Goal: Download file/media

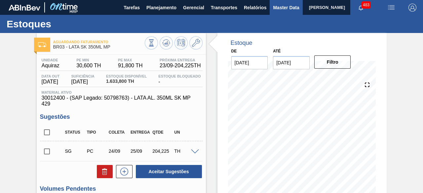
click at [278, 7] on span "Master Data" at bounding box center [286, 8] width 26 height 8
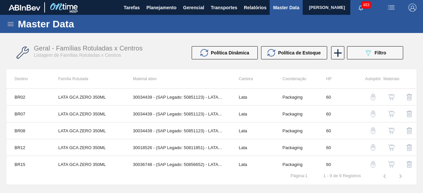
click at [10, 23] on icon at bounding box center [11, 24] width 8 height 8
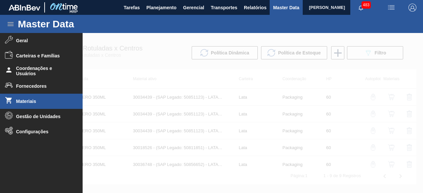
click at [41, 100] on span "Materiais" at bounding box center [43, 101] width 55 height 5
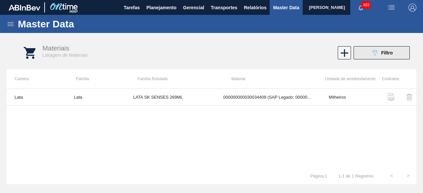
click at [370, 54] on button "089F7B8B-B2A5-4AFE-B5C0-19BA573D28AC Filtro" at bounding box center [382, 52] width 56 height 13
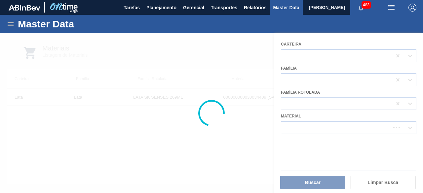
click at [329, 129] on div at bounding box center [211, 113] width 423 height 160
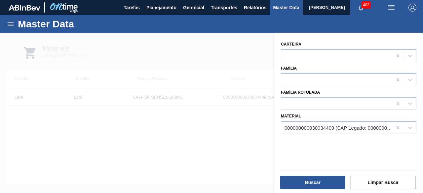
click at [329, 129] on div "000000000030034409 (SAP Legado: 000000000050850973) - LATA AL 269ML BEATS SENSE…" at bounding box center [339, 128] width 108 height 6
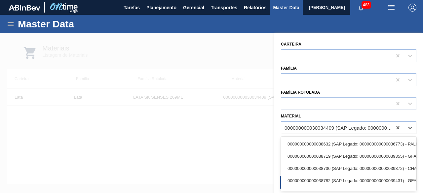
paste input "30034237"
type input "30034237"
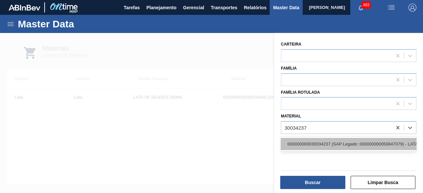
click at [326, 142] on div "000000000030034237 (SAP Legado: 000000000050847079) - LATA AL ORIGINAL 473ML BR…" at bounding box center [349, 144] width 136 height 12
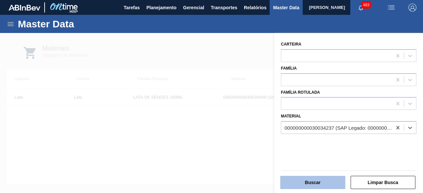
click at [321, 188] on button "Buscar" at bounding box center [312, 182] width 65 height 13
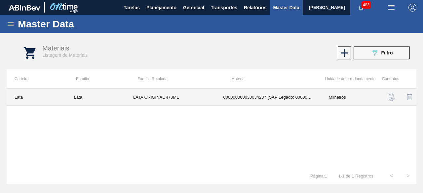
click at [229, 95] on td "000000000030034237 (SAP Legado: 000000000050847079) - LATA AL ORIGINAL 473ML BR…" at bounding box center [268, 97] width 105 height 17
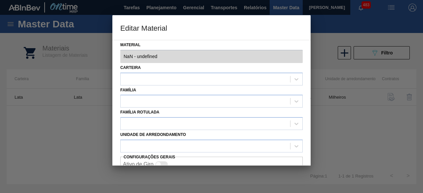
type input "30034237 - 000000000030034237 (SAP Legado: 000000000050847079) - LATA AL ORIGIN…"
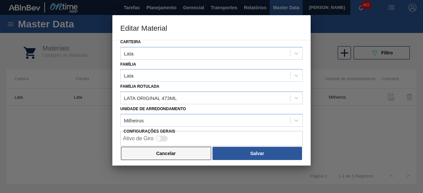
scroll to position [28, 0]
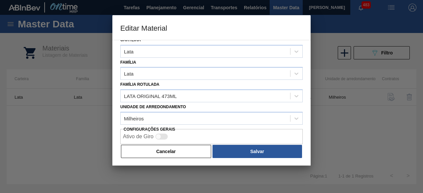
drag, startPoint x: 190, startPoint y: 149, endPoint x: 332, endPoint y: 63, distance: 165.6
click at [201, 141] on div "Material 30034237 - 000000000030034237 (SAP Legado: 000000000050847079) - LATA …" at bounding box center [211, 103] width 198 height 126
click at [192, 154] on button "Cancelar" at bounding box center [166, 151] width 90 height 13
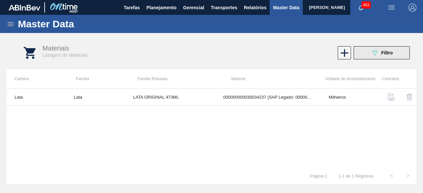
click at [361, 55] on button "089F7B8B-B2A5-4AFE-B5C0-19BA573D28AC Filtro" at bounding box center [382, 52] width 56 height 13
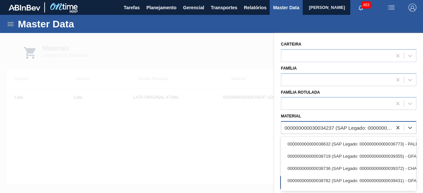
click at [337, 125] on div "000000000030034237 (SAP Legado: 000000000050847079) - LATA AL ORIGINAL 473ML BR…" at bounding box center [339, 128] width 108 height 6
paste input "50856652"
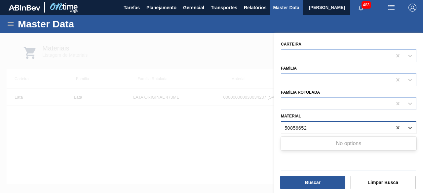
type input "50856652"
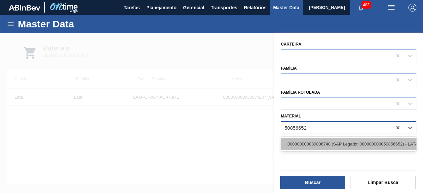
click at [344, 145] on div "000000000030036748 (SAP Legado: 000000000050856652) - LATA AL 350ML GCAZ TITANS" at bounding box center [349, 144] width 136 height 12
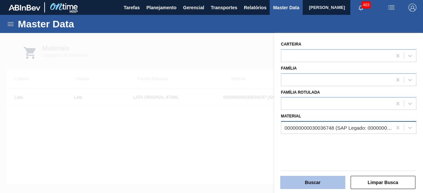
click at [330, 183] on button "Buscar" at bounding box center [312, 182] width 65 height 13
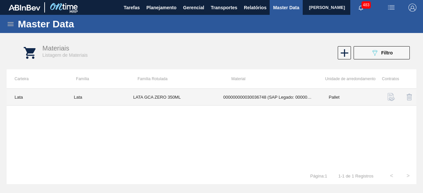
click at [223, 99] on td "000000000030036748 (SAP Legado: 000000000050856652) - LATA AL 350ML GCAZ TITANS" at bounding box center [268, 97] width 105 height 17
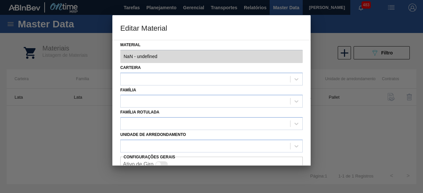
type input "30036748 - 000000000030036748 (SAP Legado: 000000000050856652) - LATA AL 350ML …"
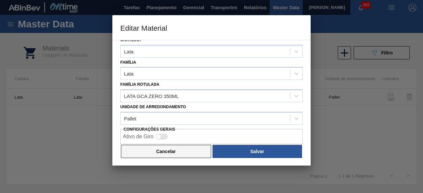
click at [176, 152] on button "Cancelar" at bounding box center [166, 151] width 90 height 13
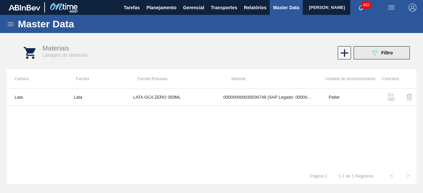
click at [368, 54] on button "089F7B8B-B2A5-4AFE-B5C0-19BA573D28AC Filtro" at bounding box center [382, 52] width 56 height 13
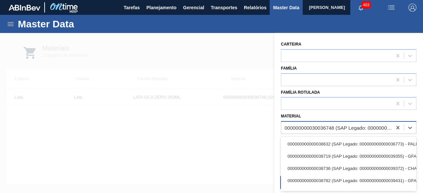
click at [361, 133] on div "000000000030036748 (SAP Legado: 000000000050856652) - LATA AL 350ML GCAZ TITANS" at bounding box center [349, 127] width 136 height 13
paste input "30012328"
type input "30012328"
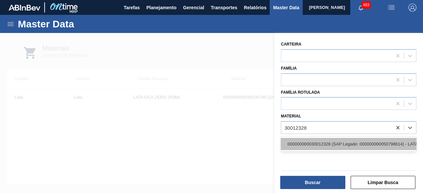
click at [343, 146] on div "000000000030012328 (SAP Legado: 000000000050798614) - LATA AL. 269ML BC 429" at bounding box center [349, 144] width 136 height 12
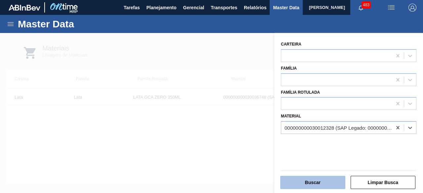
click at [329, 183] on button "Buscar" at bounding box center [312, 182] width 65 height 13
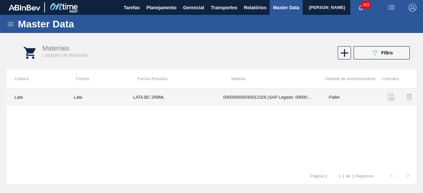
click at [205, 94] on td "LATA BC 269ML" at bounding box center [170, 97] width 90 height 17
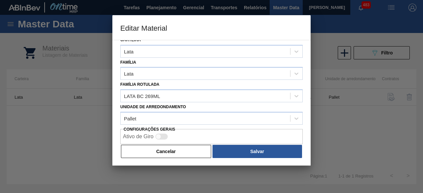
drag, startPoint x: 188, startPoint y: 152, endPoint x: 335, endPoint y: 79, distance: 164.1
click at [188, 152] on button "Cancelar" at bounding box center [166, 151] width 90 height 13
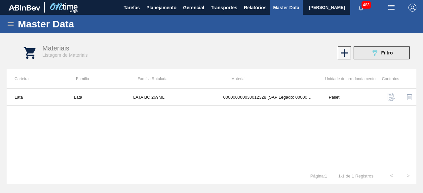
click at [367, 56] on button "089F7B8B-B2A5-4AFE-B5C0-19BA573D28AC Filtro" at bounding box center [382, 52] width 56 height 13
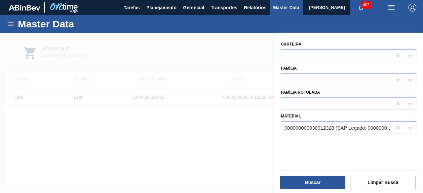
click at [353, 127] on div "000000000030012328 (SAP Legado: 000000000050798614) - LATA AL. 269ML BC 429" at bounding box center [339, 128] width 108 height 6
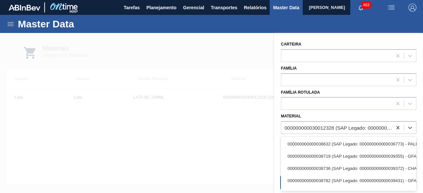
paste input "30034231"
type input "30034231"
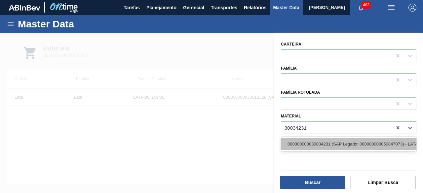
click at [343, 139] on div "000000000030034231 (SAP Legado: 000000000050847073) - LATA AL STELLA 350ML SLK …" at bounding box center [349, 144] width 136 height 12
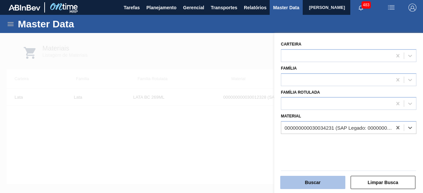
click at [336, 185] on button "Buscar" at bounding box center [312, 182] width 65 height 13
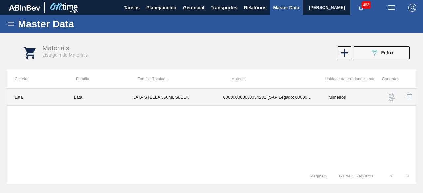
click at [218, 97] on td "000000000030034231 (SAP Legado: 000000000050847073) - LATA AL STELLA 350ML SLK …" at bounding box center [268, 97] width 105 height 17
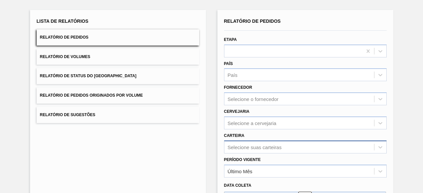
click at [252, 147] on div "Selecione suas carteiras" at bounding box center [305, 147] width 163 height 13
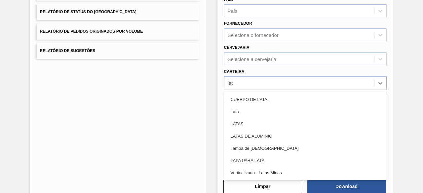
type input "lata"
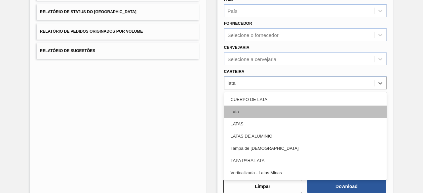
click at [239, 113] on div "Lata" at bounding box center [305, 112] width 163 height 12
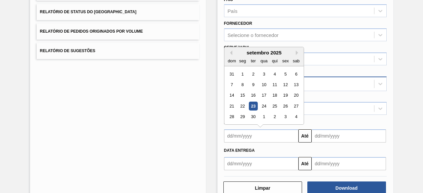
click at [243, 135] on input "text" at bounding box center [261, 136] width 74 height 13
click at [254, 104] on div "23" at bounding box center [253, 106] width 9 height 9
type input "[DATE]"
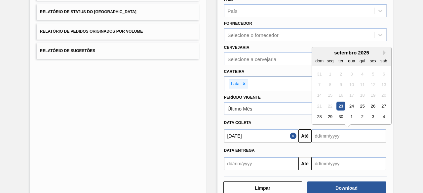
click at [321, 132] on input "text" at bounding box center [349, 136] width 74 height 13
click at [374, 105] on div "26" at bounding box center [373, 106] width 9 height 9
type input "[DATE]"
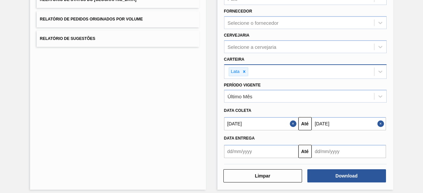
scroll to position [113, 0]
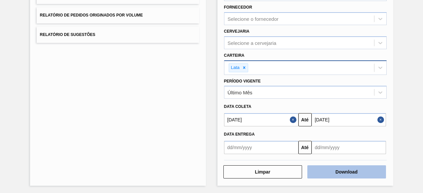
click at [359, 172] on button "Download" at bounding box center [346, 172] width 79 height 13
